Goal: Task Accomplishment & Management: Complete application form

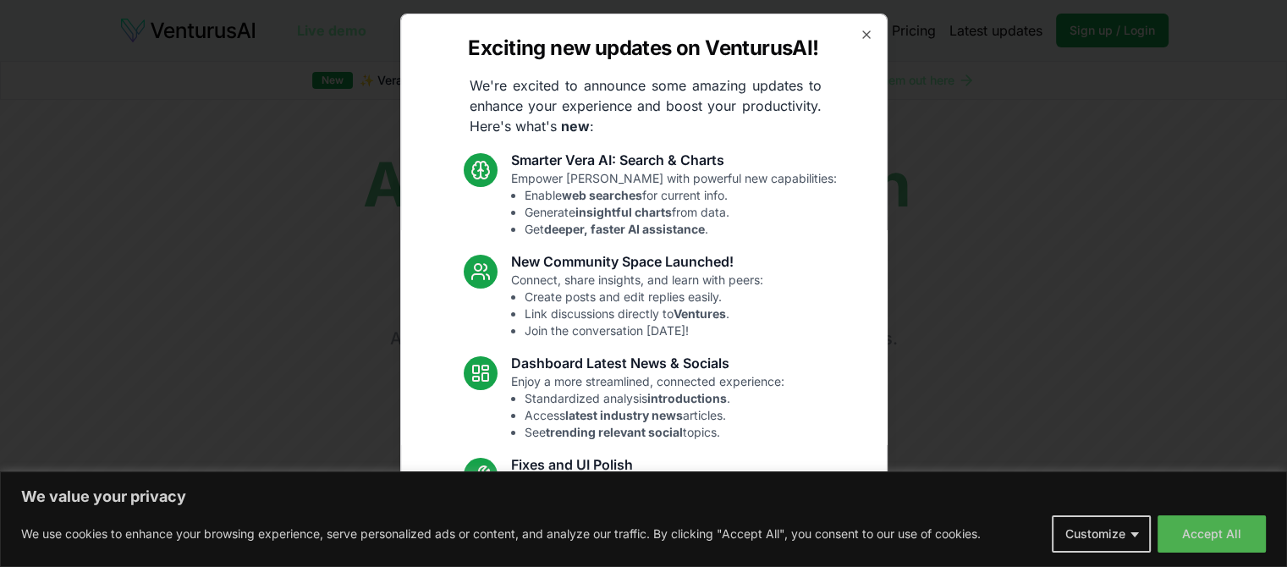
scroll to position [138, 0]
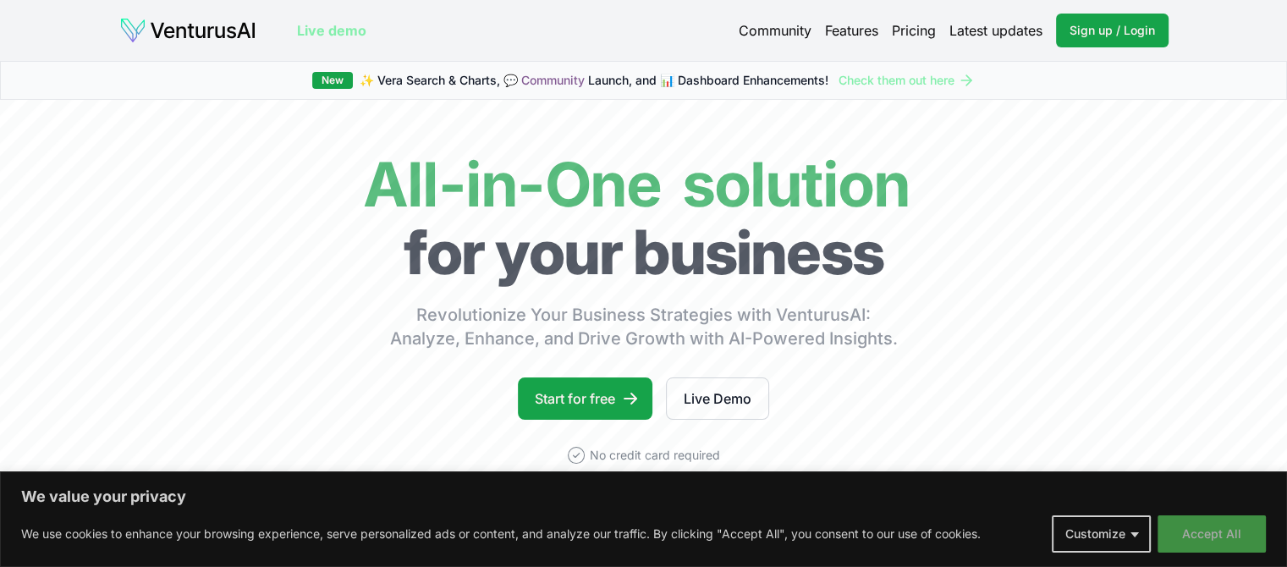
click at [1195, 532] on button "Accept All" at bounding box center [1212, 533] width 108 height 37
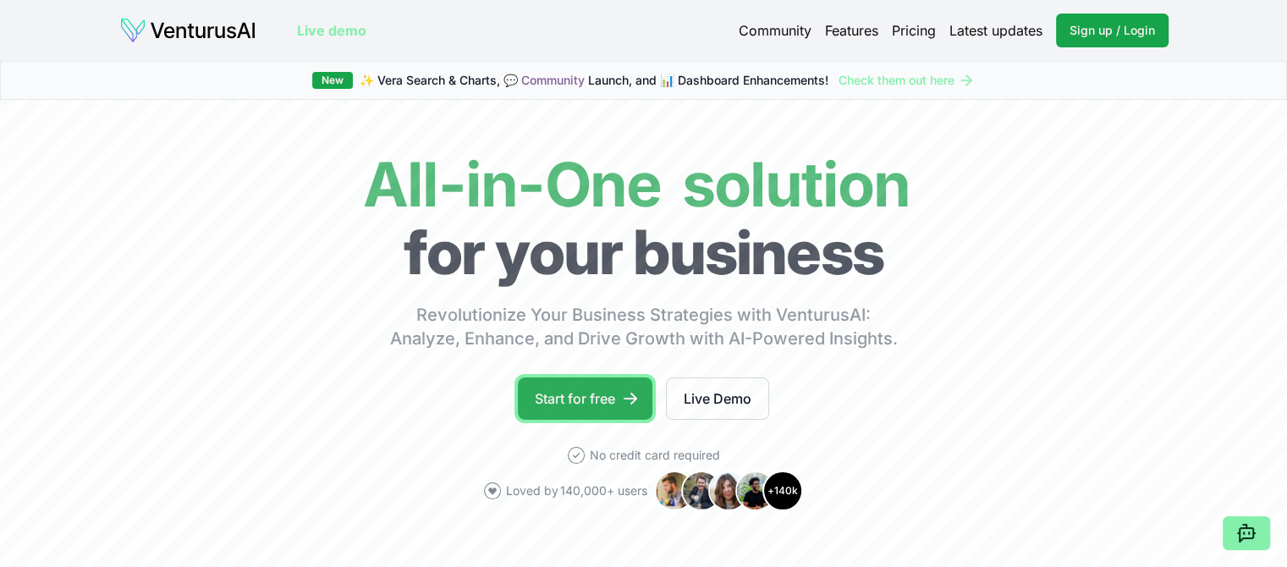
click at [604, 403] on link "Start for free" at bounding box center [585, 398] width 135 height 42
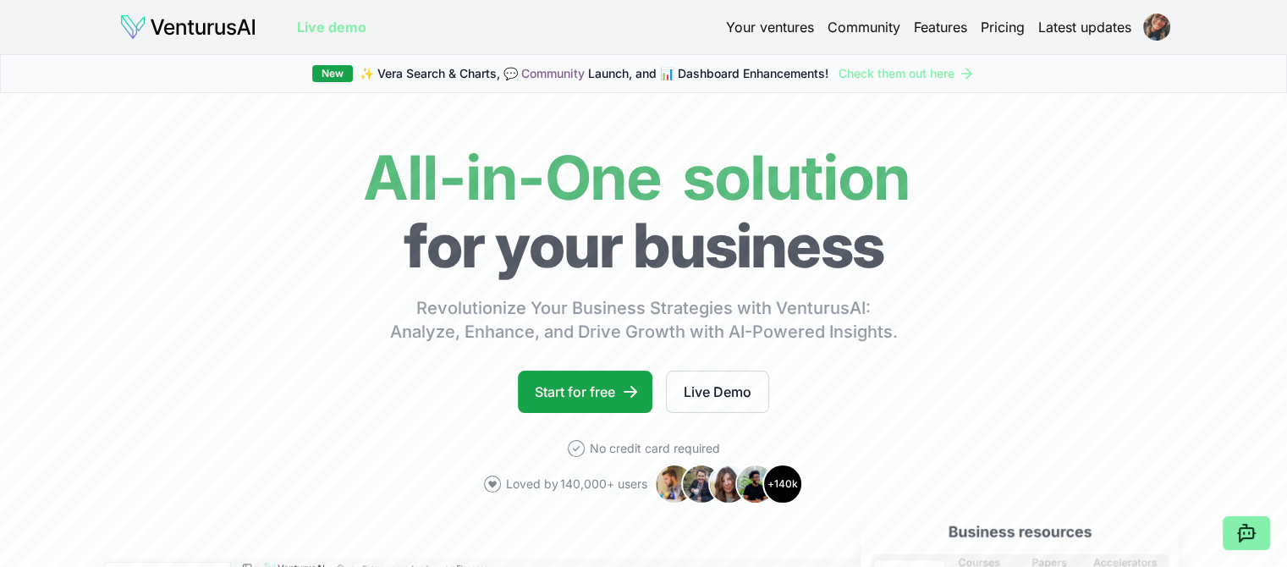
click at [748, 27] on link "Your ventures" at bounding box center [770, 27] width 88 height 20
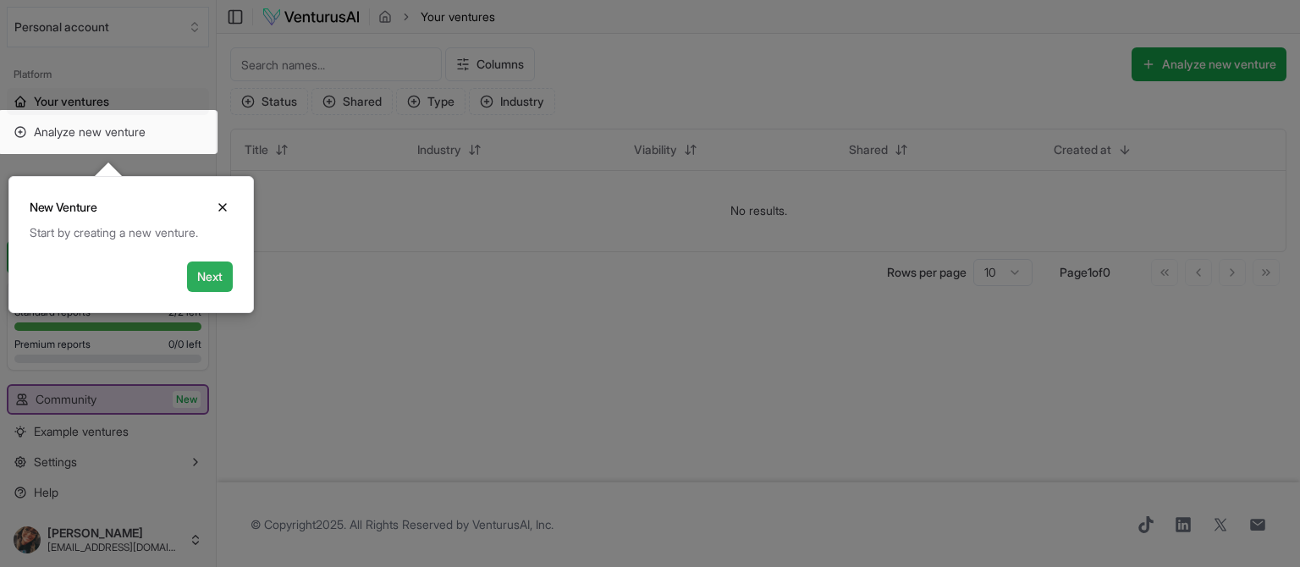
click at [220, 274] on button "Next" at bounding box center [210, 276] width 46 height 30
